Goal: Task Accomplishment & Management: Complete application form

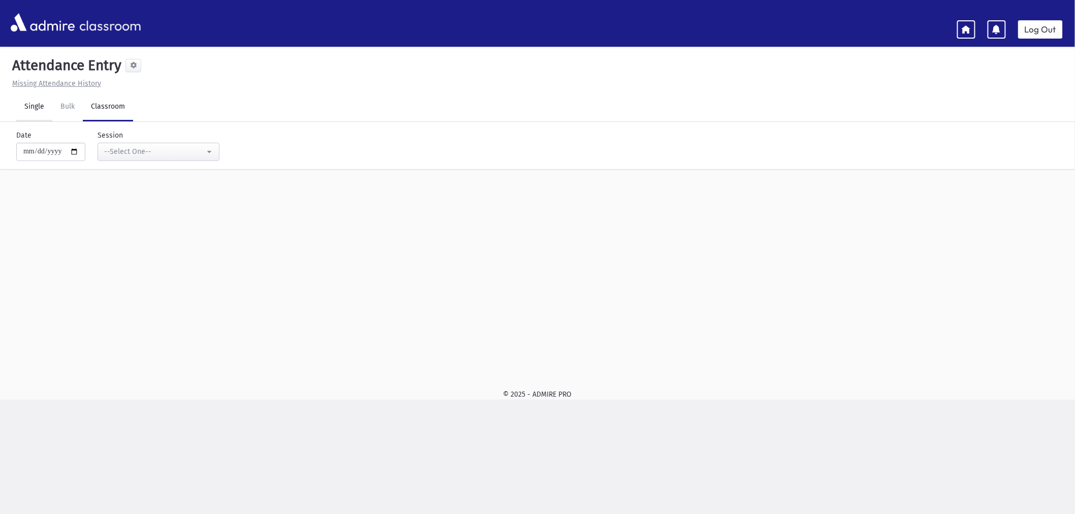
click at [26, 102] on link "Single" at bounding box center [34, 107] width 36 height 28
click at [65, 145] on input "text" at bounding box center [532, 139] width 1026 height 18
click at [974, 35] on link at bounding box center [966, 29] width 18 height 18
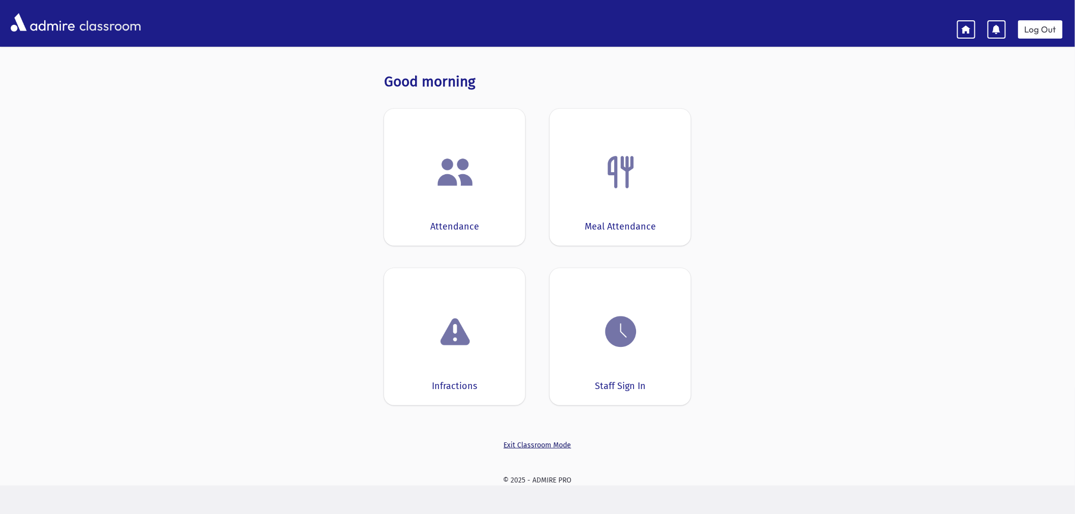
click at [534, 445] on link "Exit Classroom Mode" at bounding box center [537, 445] width 307 height 11
